Goal: Task Accomplishment & Management: Use online tool/utility

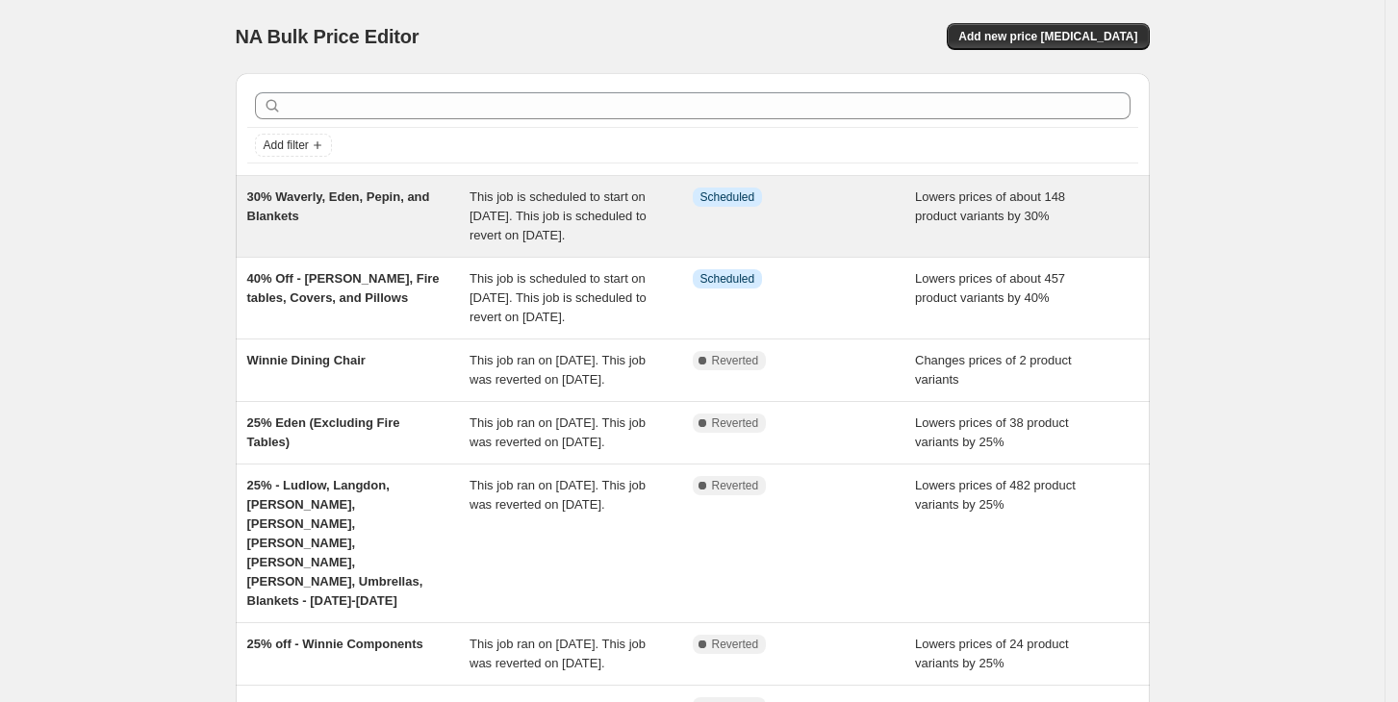
click at [443, 190] on div "30% Waverly, Eden, Pepin, and Blankets" at bounding box center [358, 217] width 223 height 58
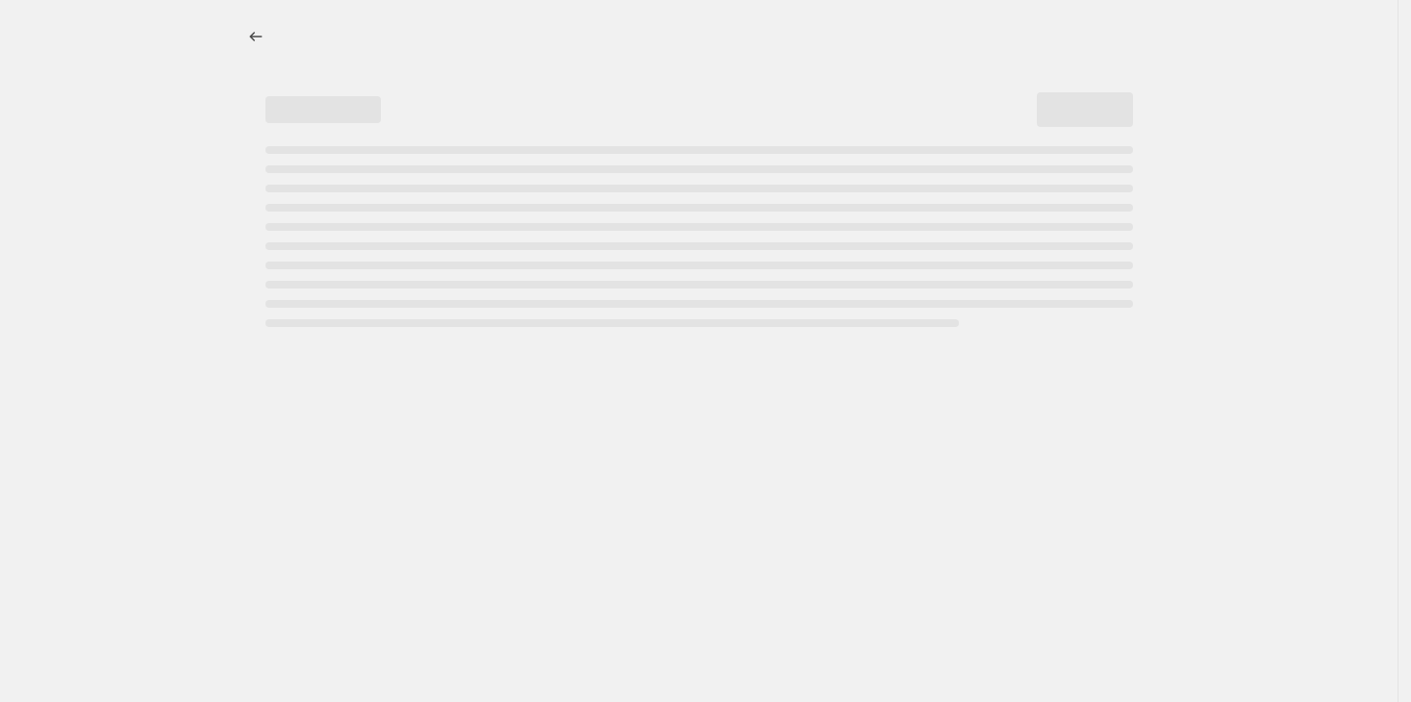
select select "percentage"
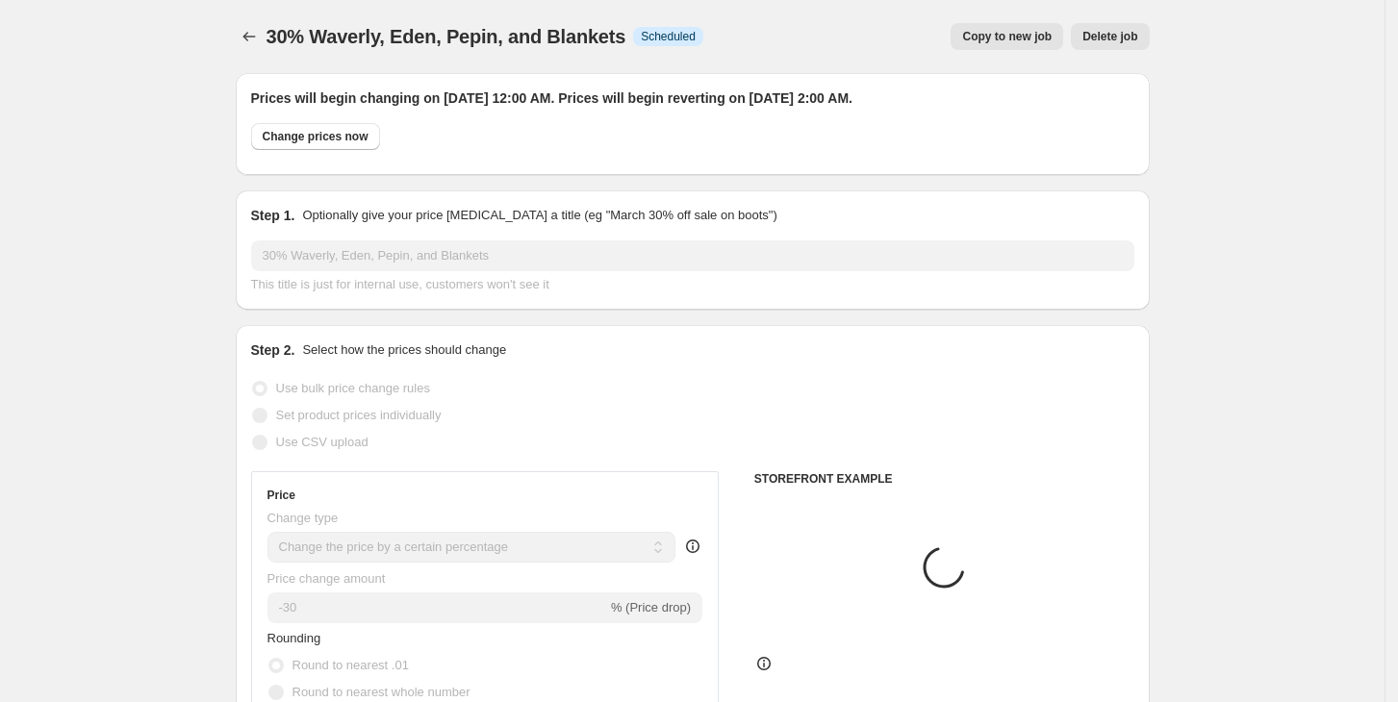
select select "collection"
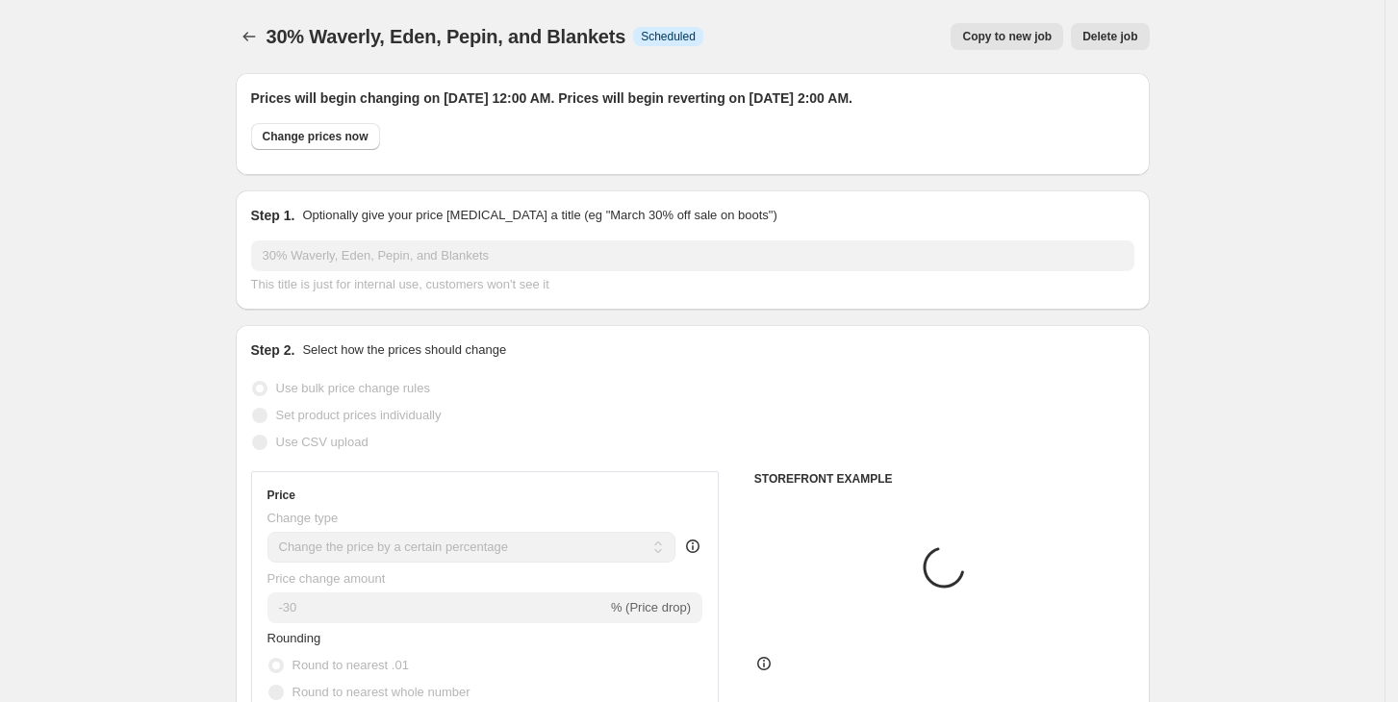
select select "collection"
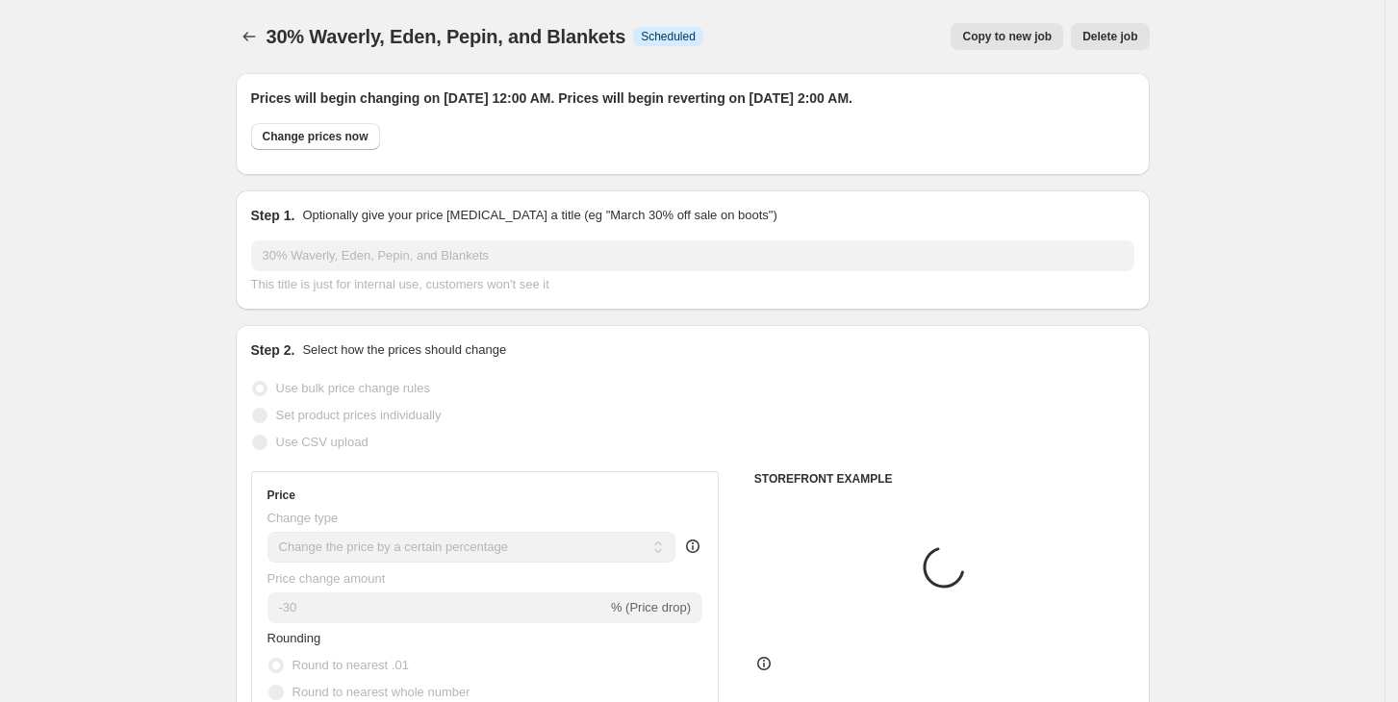
select select "collection"
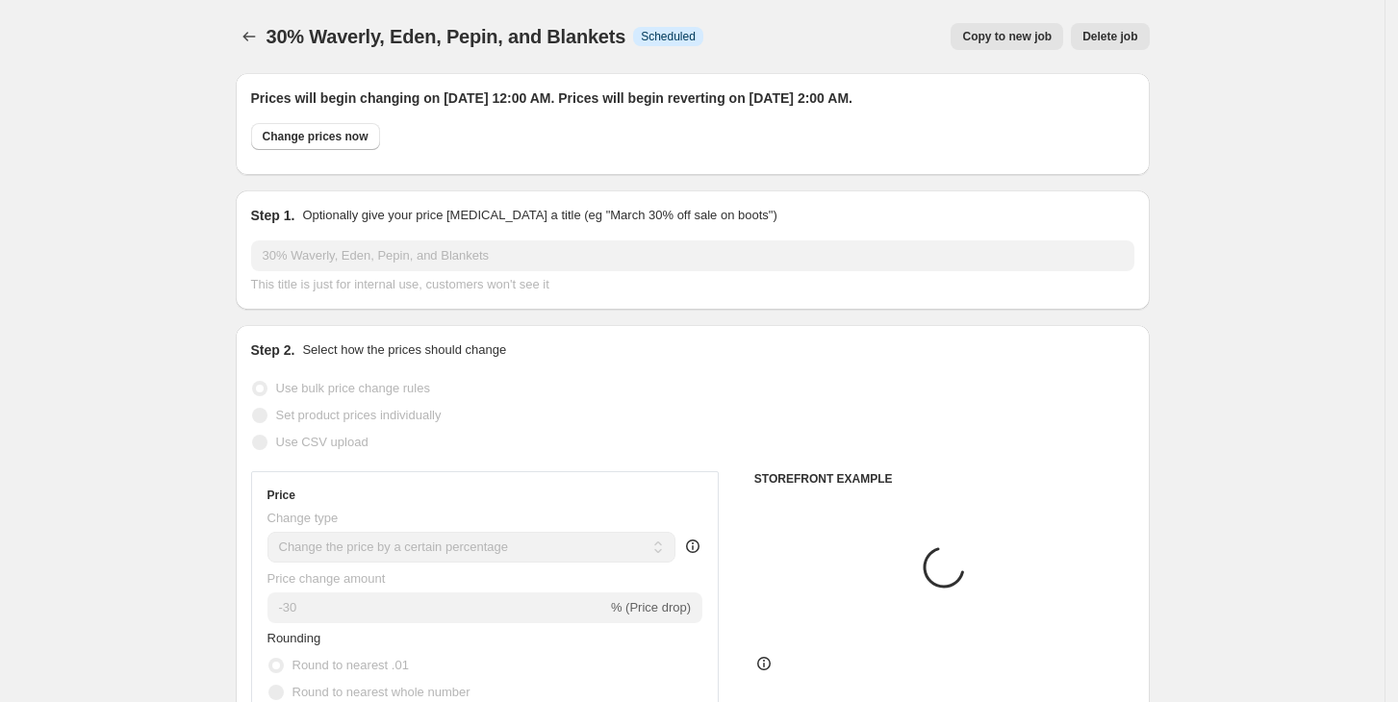
select select "collection"
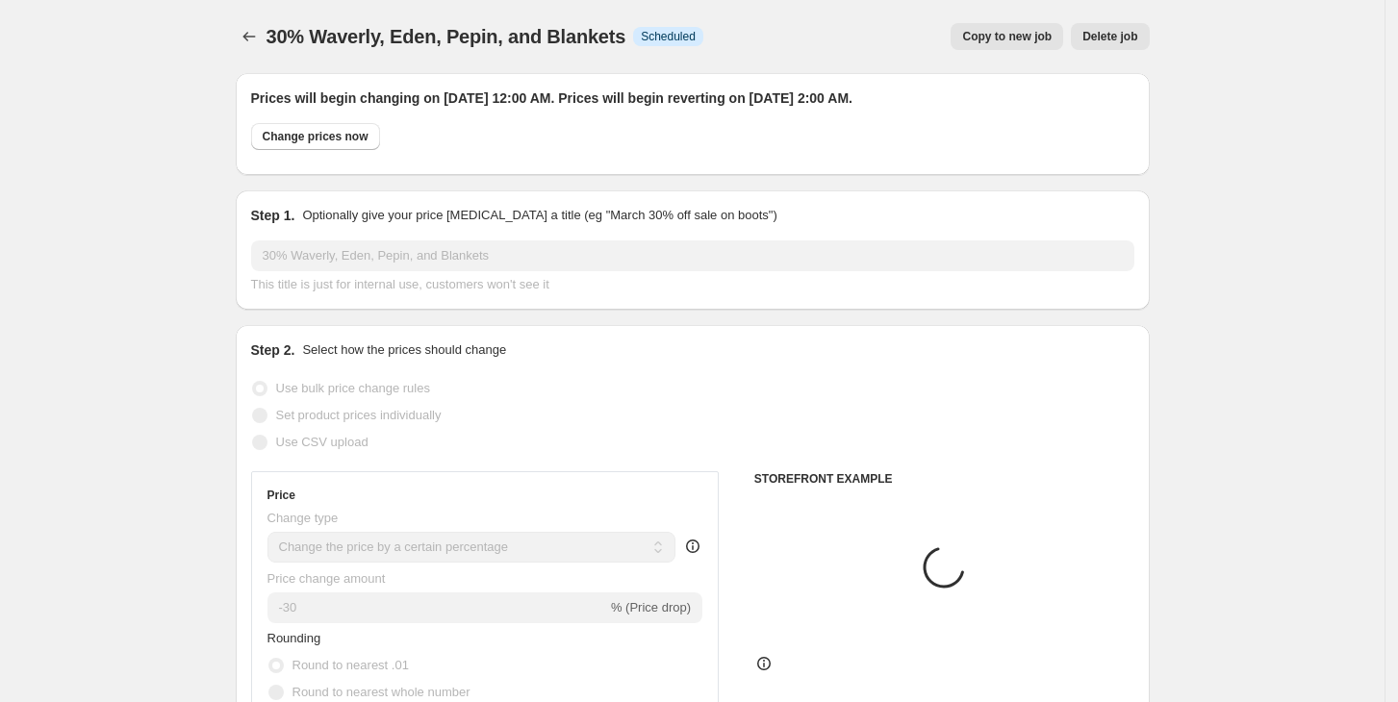
select select "collection"
select select "product"
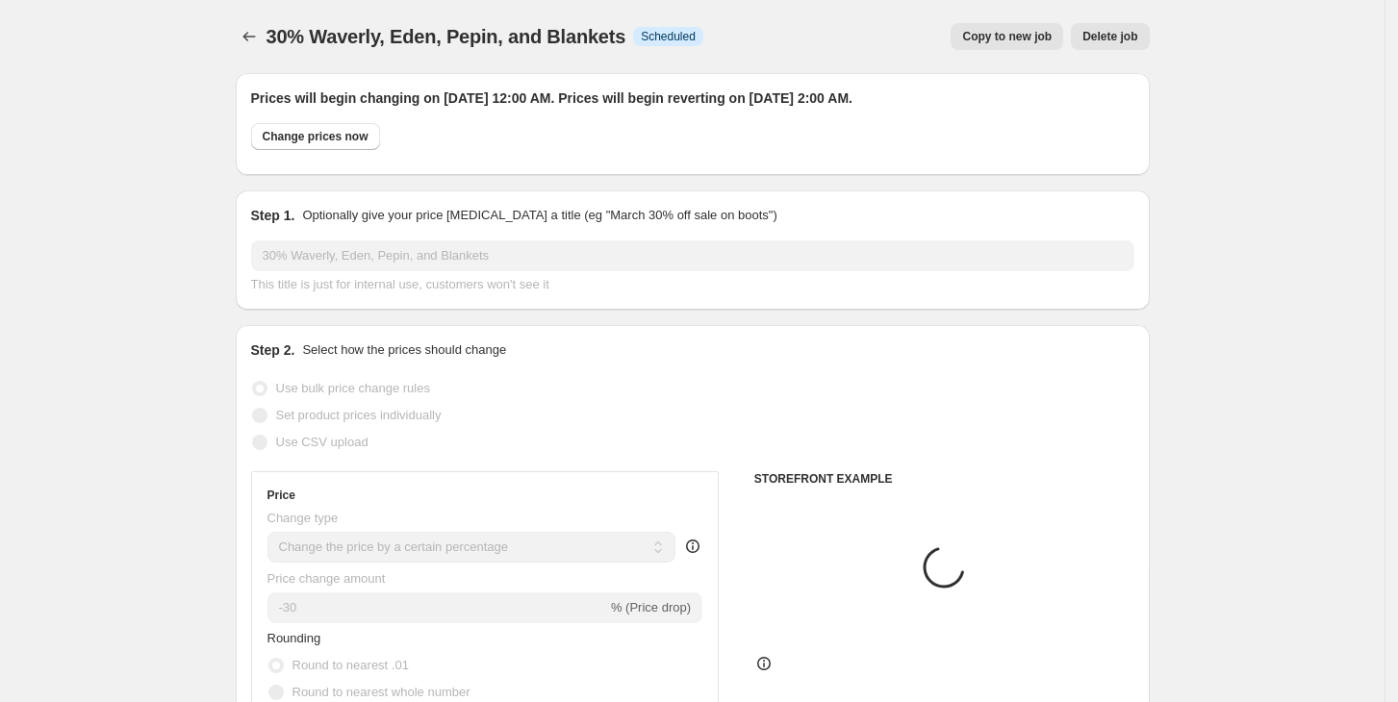
select select "product"
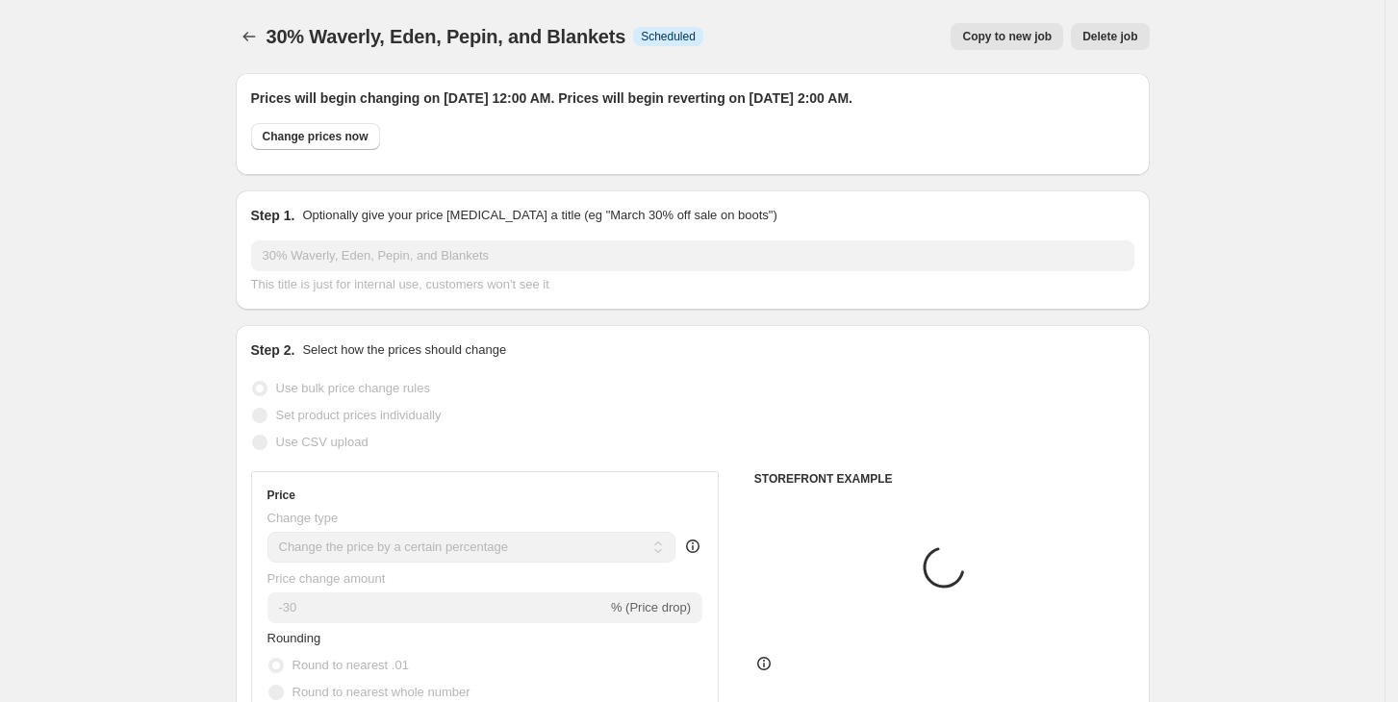
select select "product"
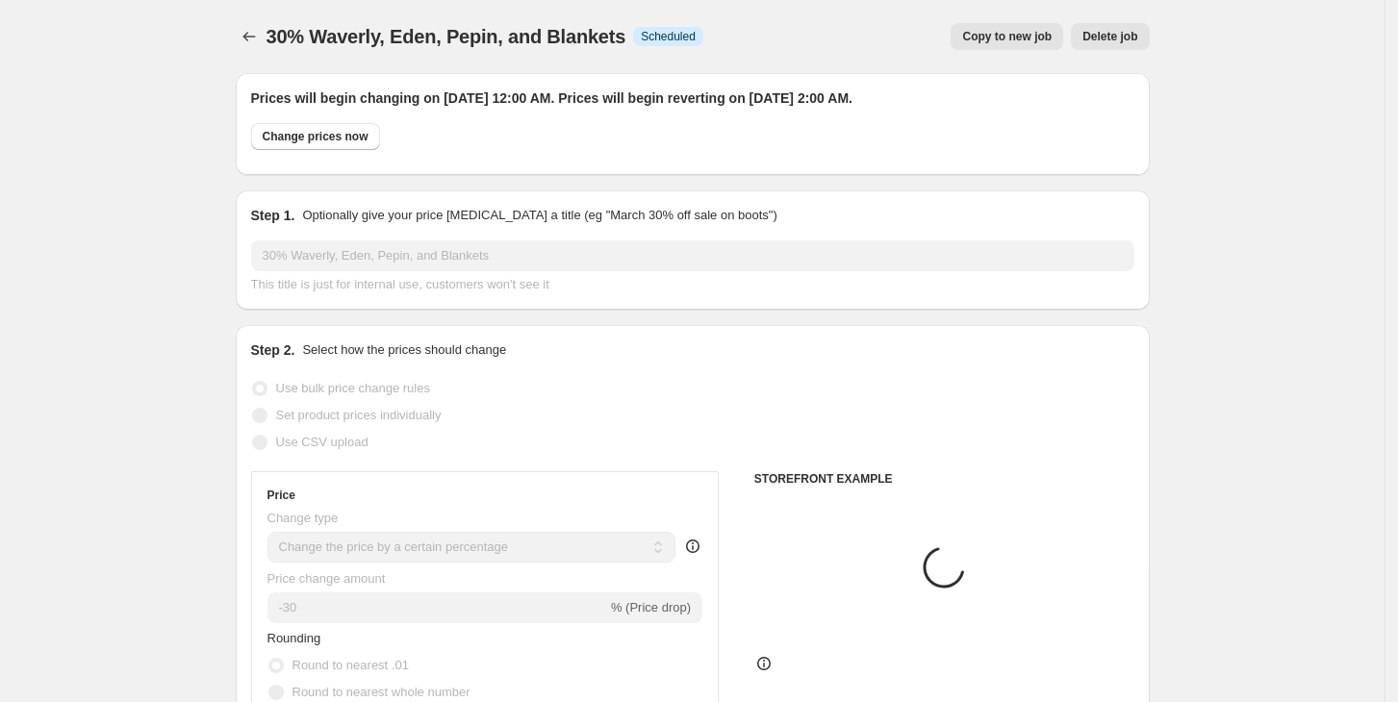
select select "product"
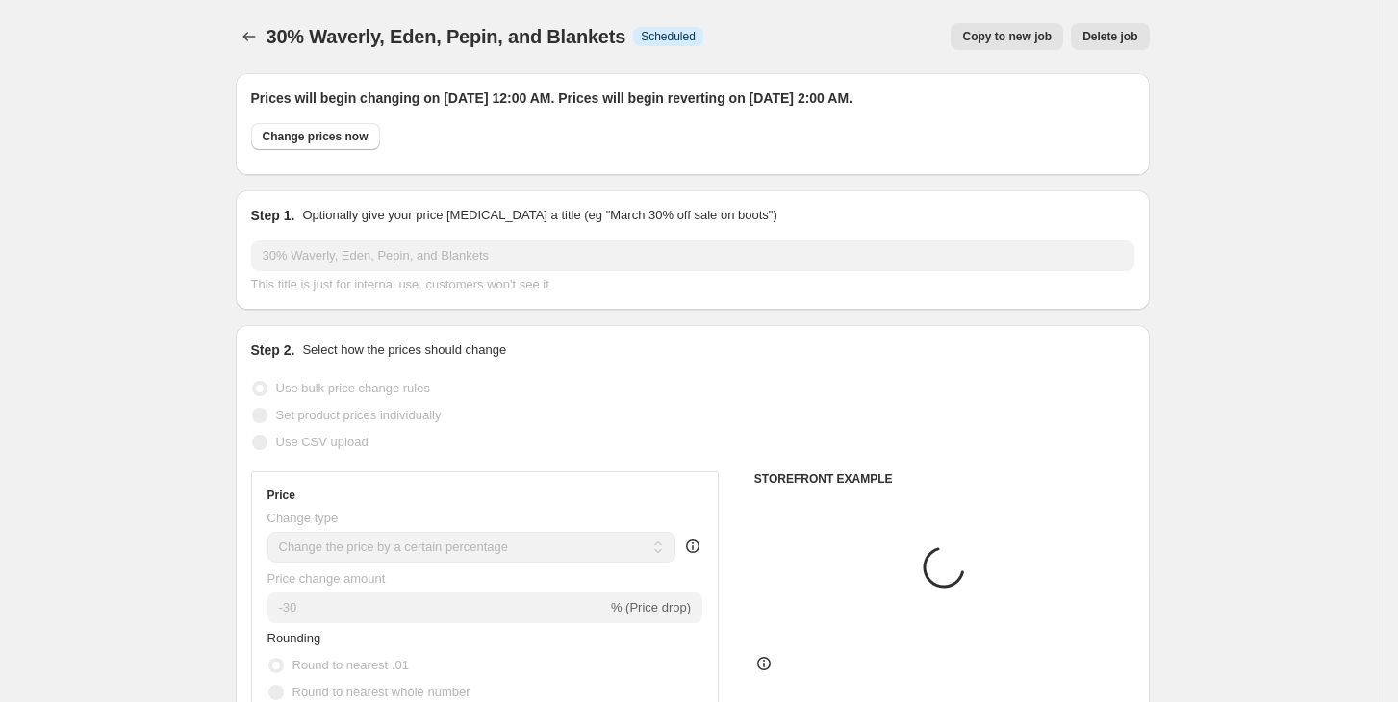
select select "product"
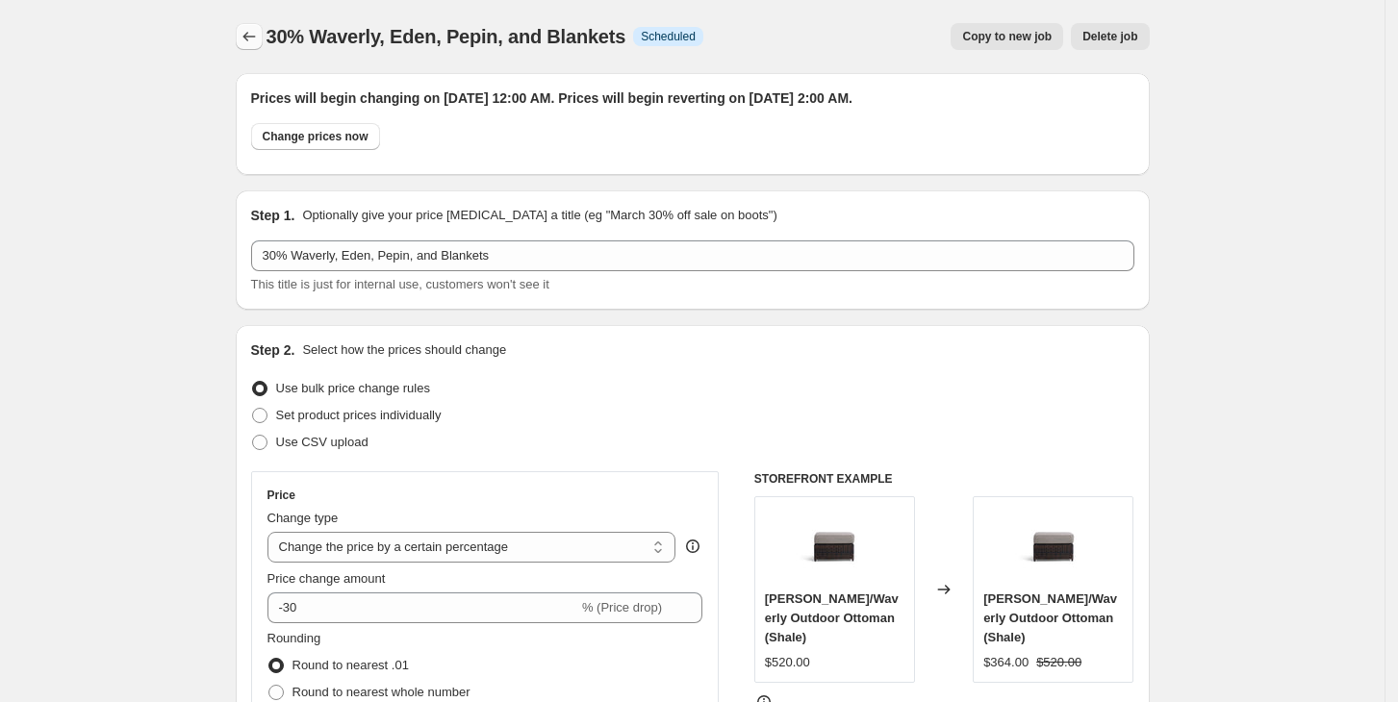
click at [242, 39] on button "Price change jobs" at bounding box center [249, 36] width 27 height 27
